Goal: Task Accomplishment & Management: Complete application form

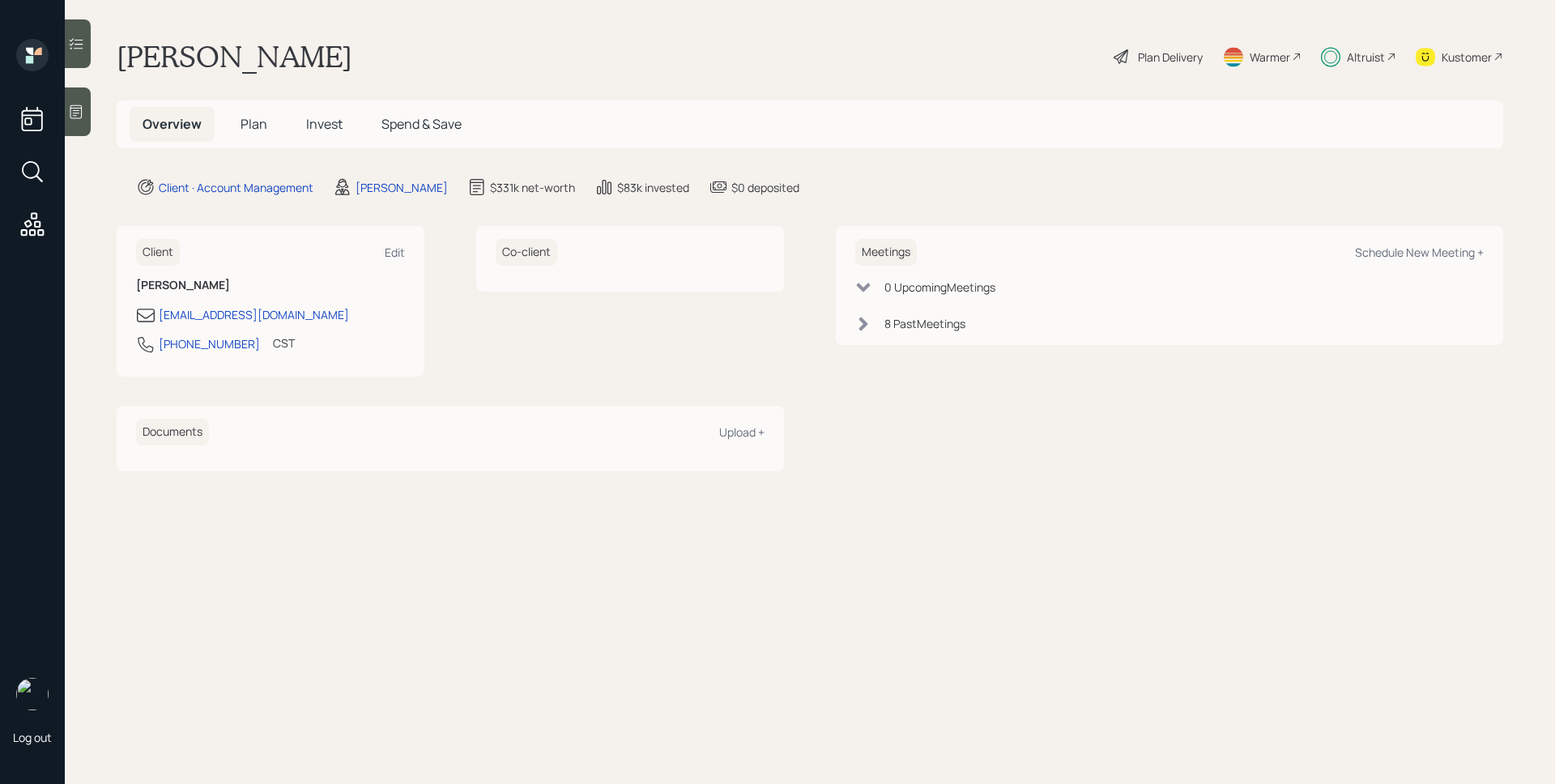
click at [323, 135] on h5 "Invest" at bounding box center [324, 124] width 63 height 35
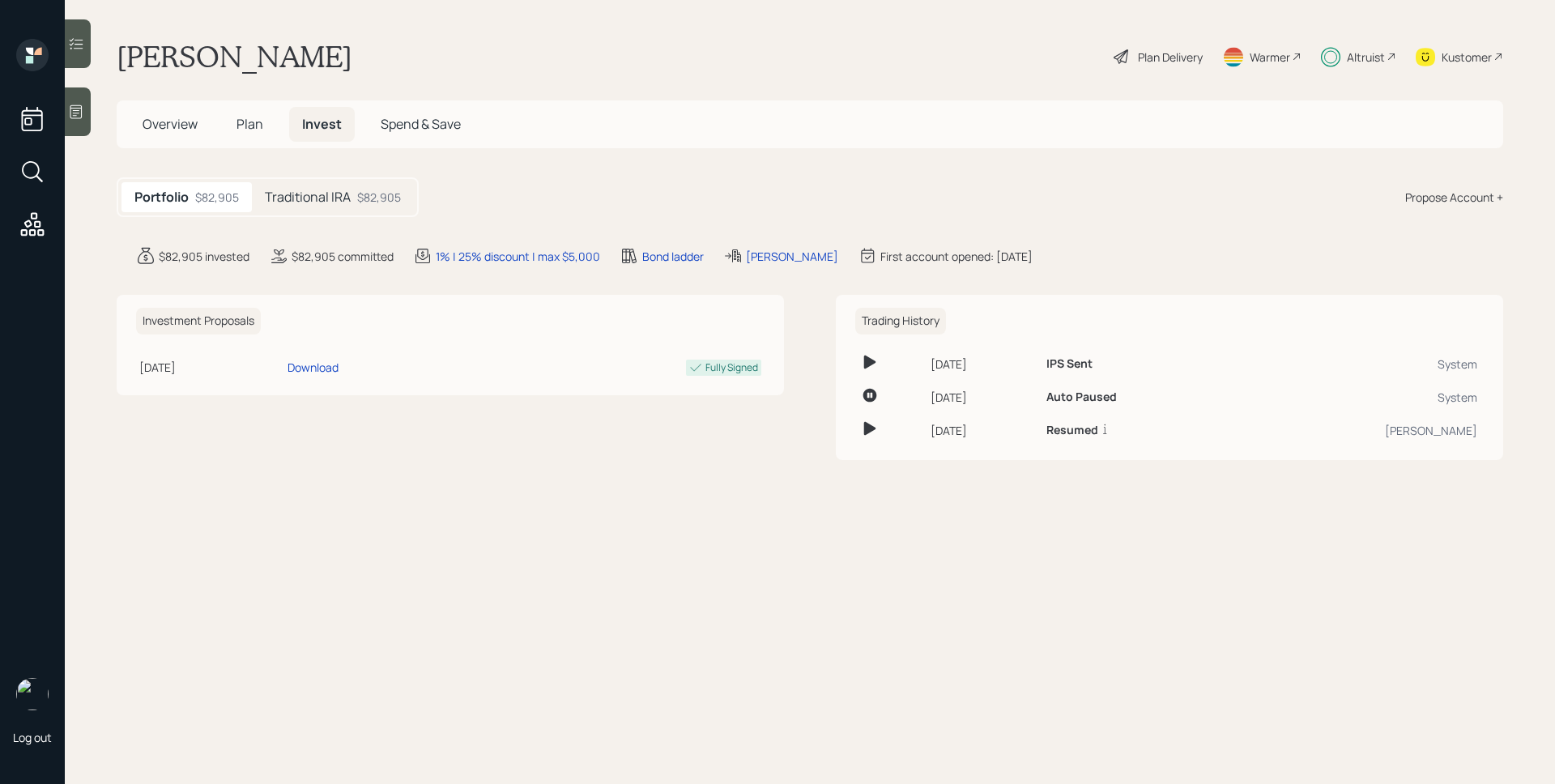
click at [331, 192] on h5 "Traditional IRA" at bounding box center [308, 196] width 86 height 15
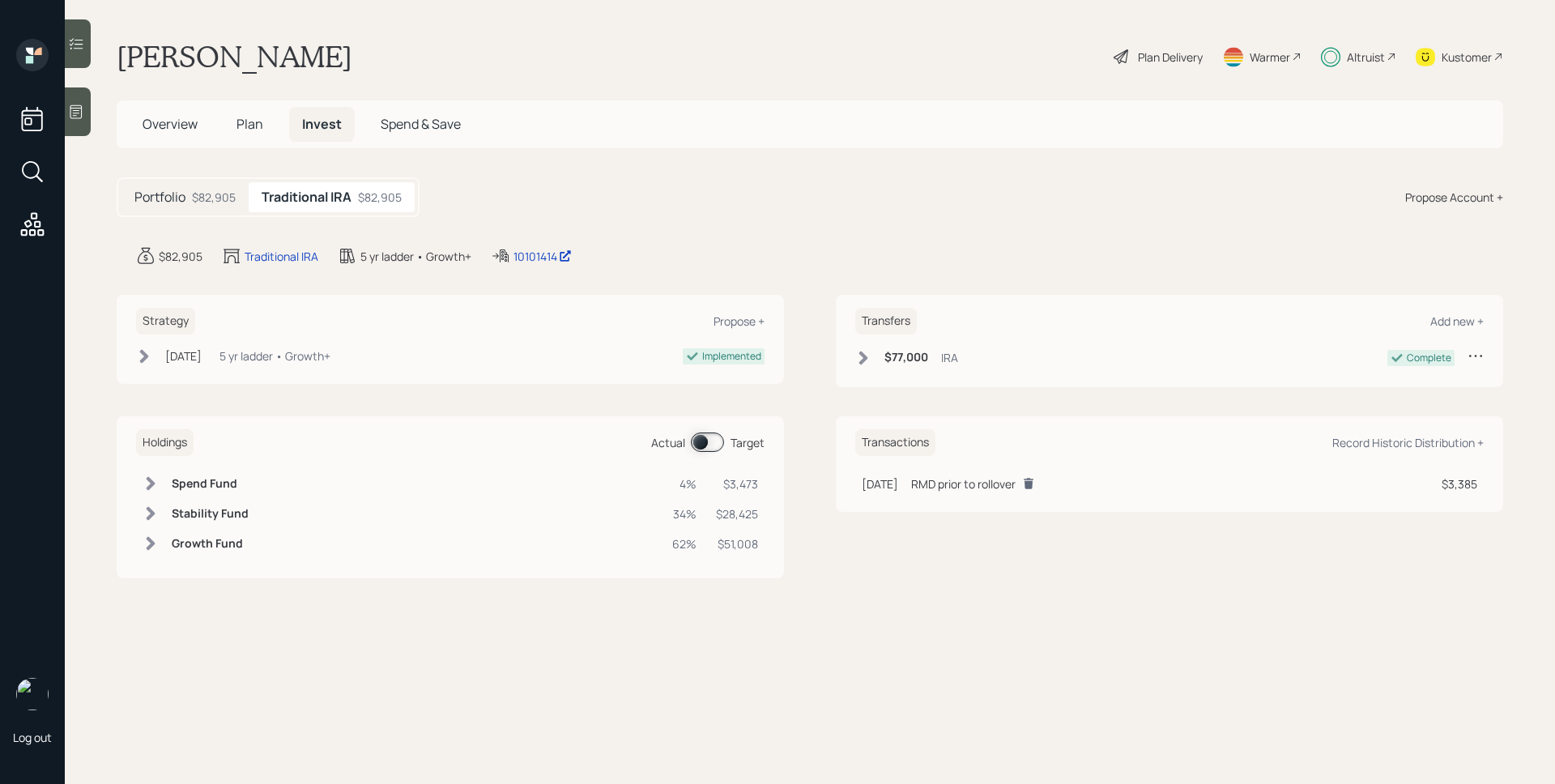
click at [253, 125] on span "Plan" at bounding box center [249, 124] width 27 height 18
